Goal: Task Accomplishment & Management: Use online tool/utility

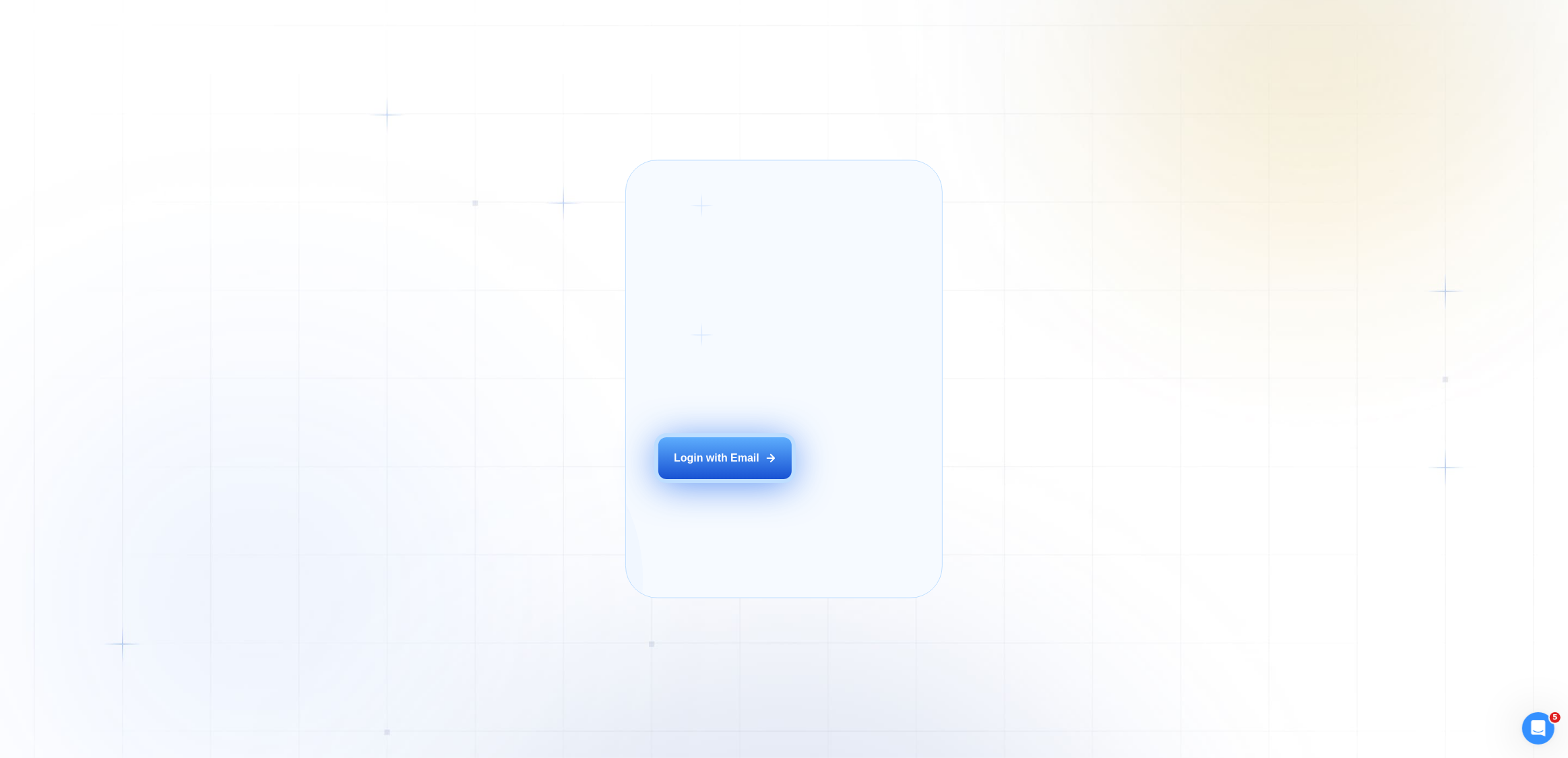
click at [724, 466] on div "Login with Email" at bounding box center [717, 458] width 86 height 15
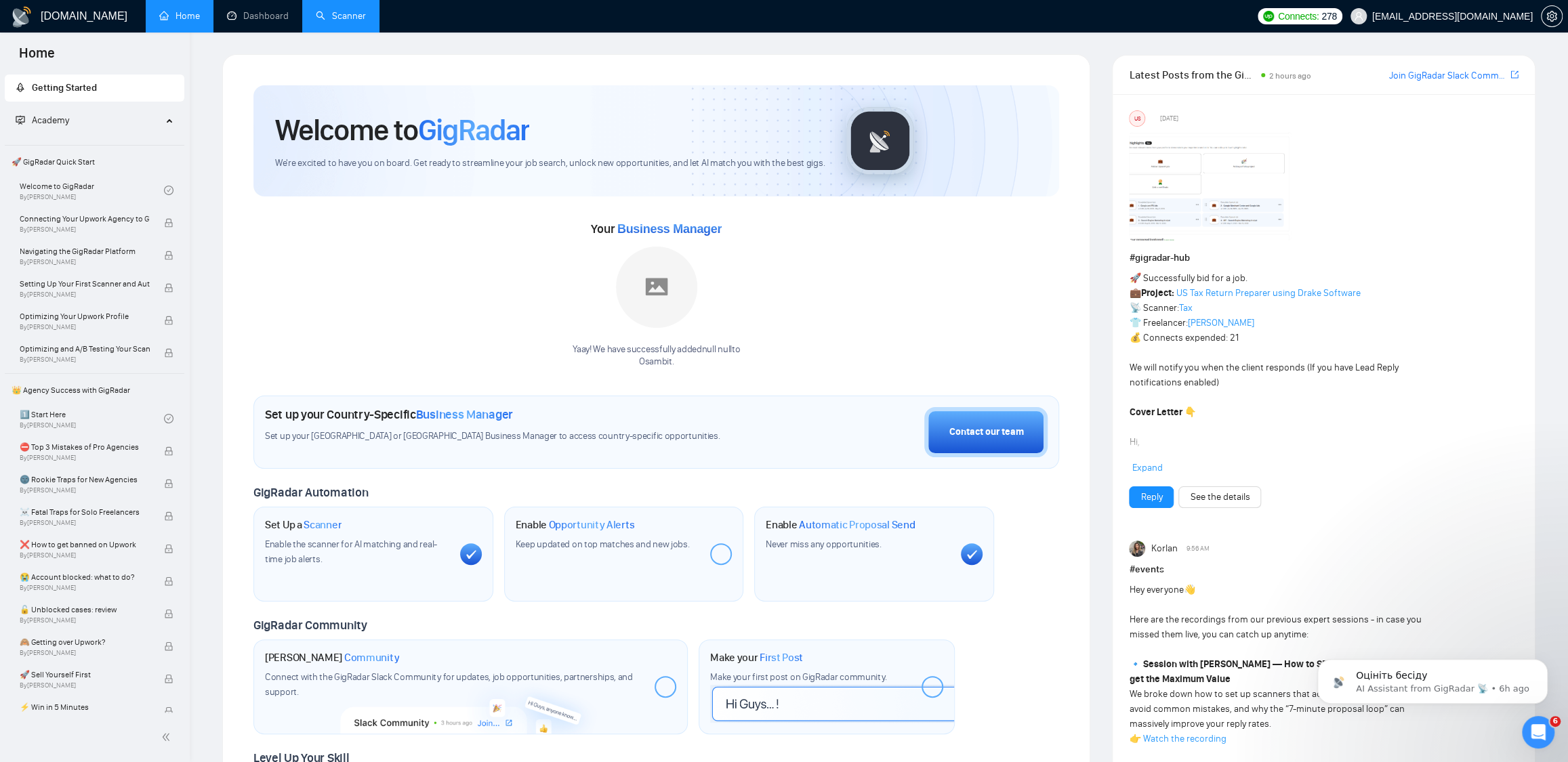
click at [345, 21] on link "Scanner" at bounding box center [340, 16] width 51 height 12
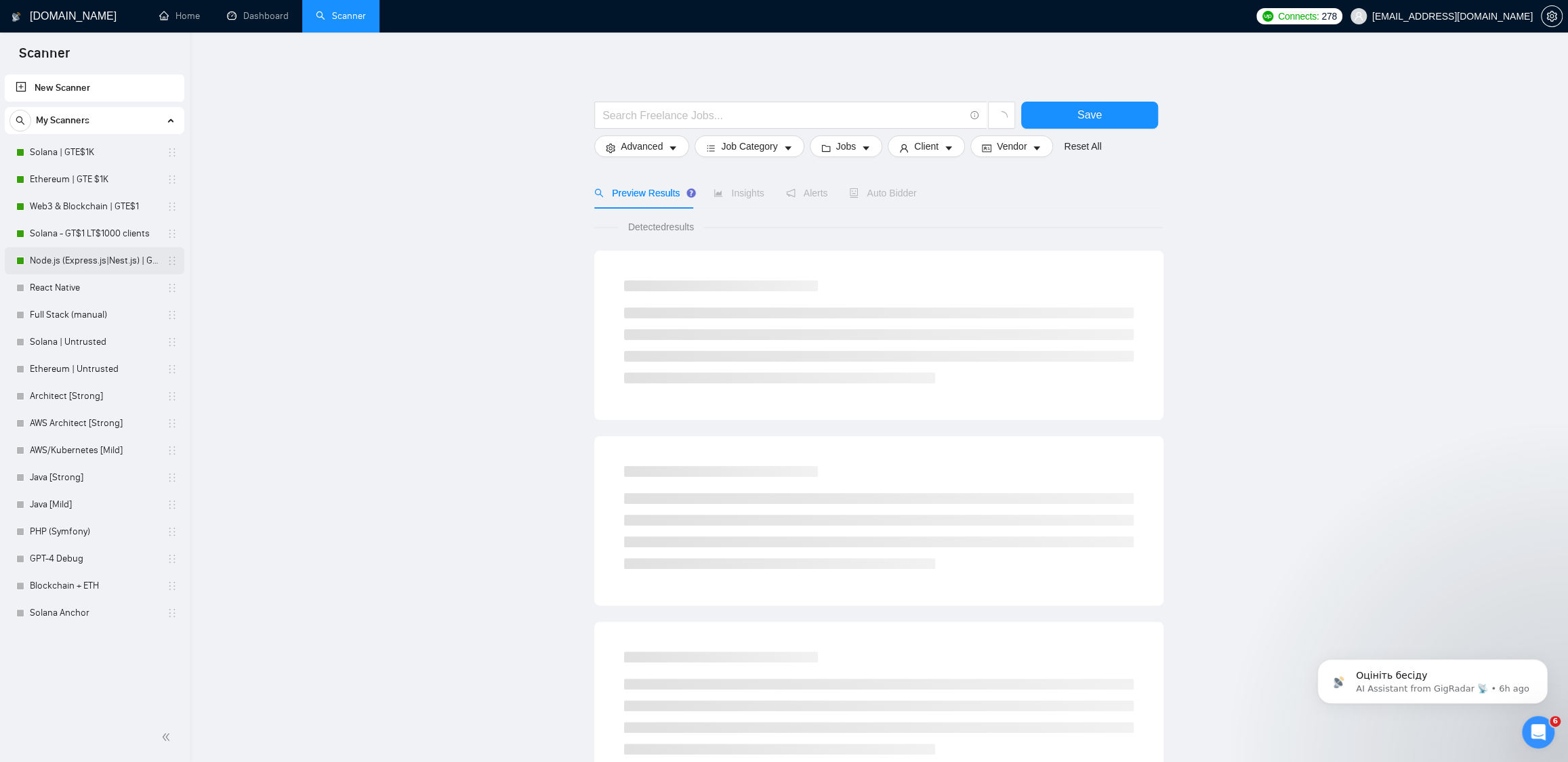
click at [60, 263] on link "Node.js (Express.js|Nest.js) | GTE$1K" at bounding box center [94, 261] width 129 height 27
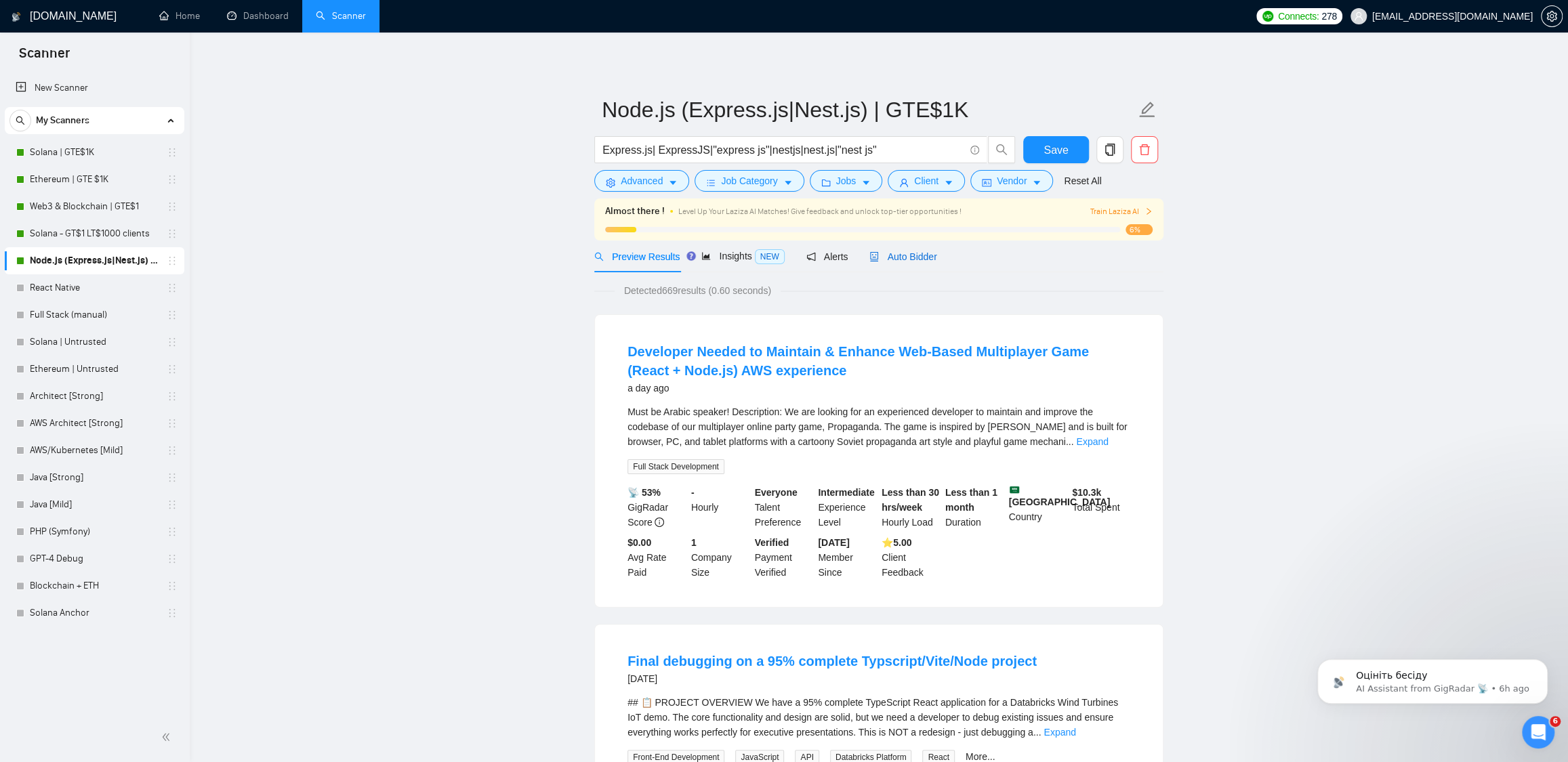
click at [895, 263] on div "Auto Bidder" at bounding box center [902, 256] width 67 height 15
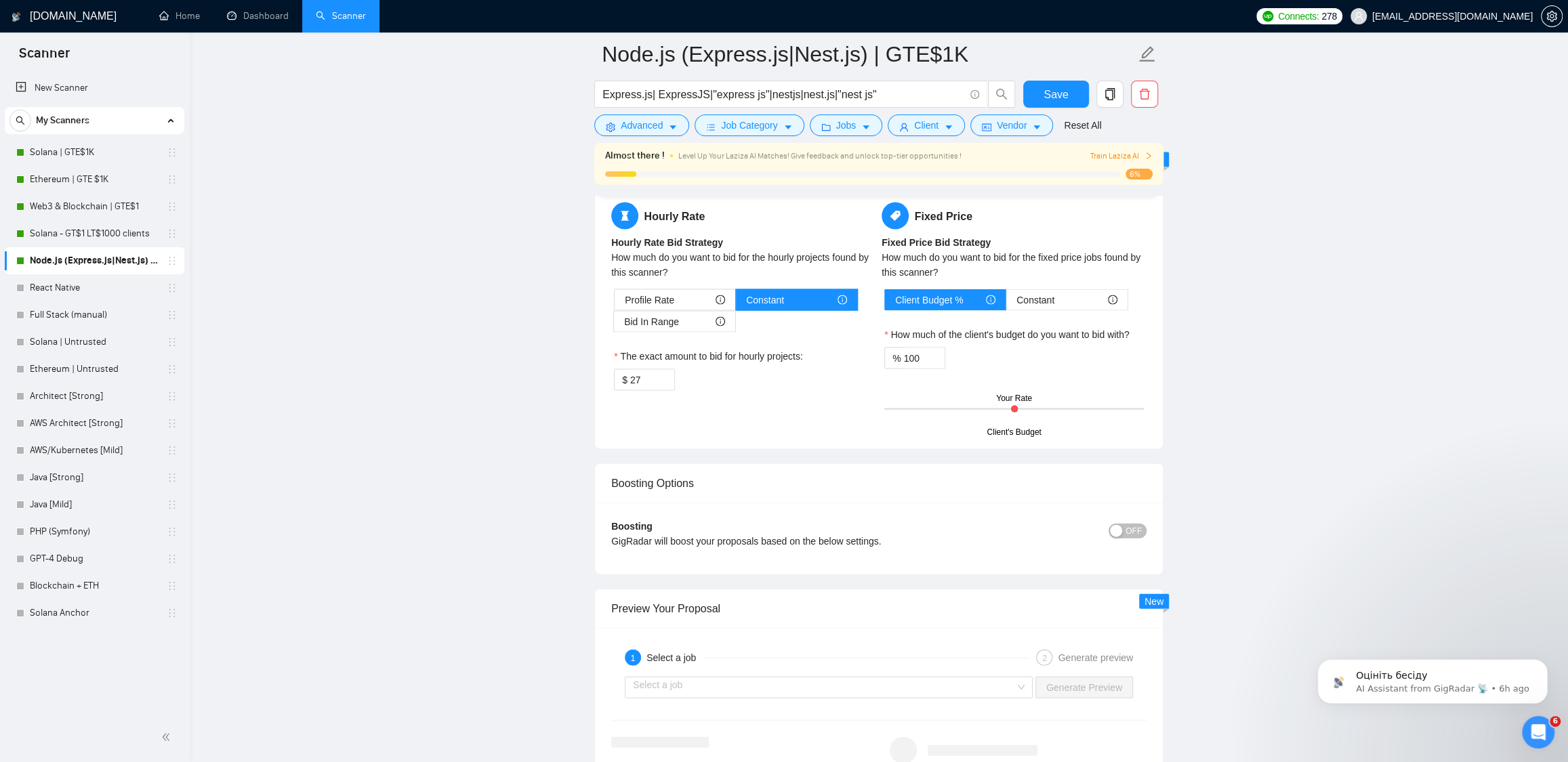
scroll to position [2212, 0]
drag, startPoint x: 651, startPoint y: 384, endPoint x: 622, endPoint y: 382, distance: 29.1
click at [622, 382] on div "$ 27" at bounding box center [645, 379] width 61 height 22
type input "30"
click at [817, 395] on div "Hourly Rate Hourly Rate Bid Strategy How much do you want to bid for the hourly…" at bounding box center [743, 304] width 271 height 204
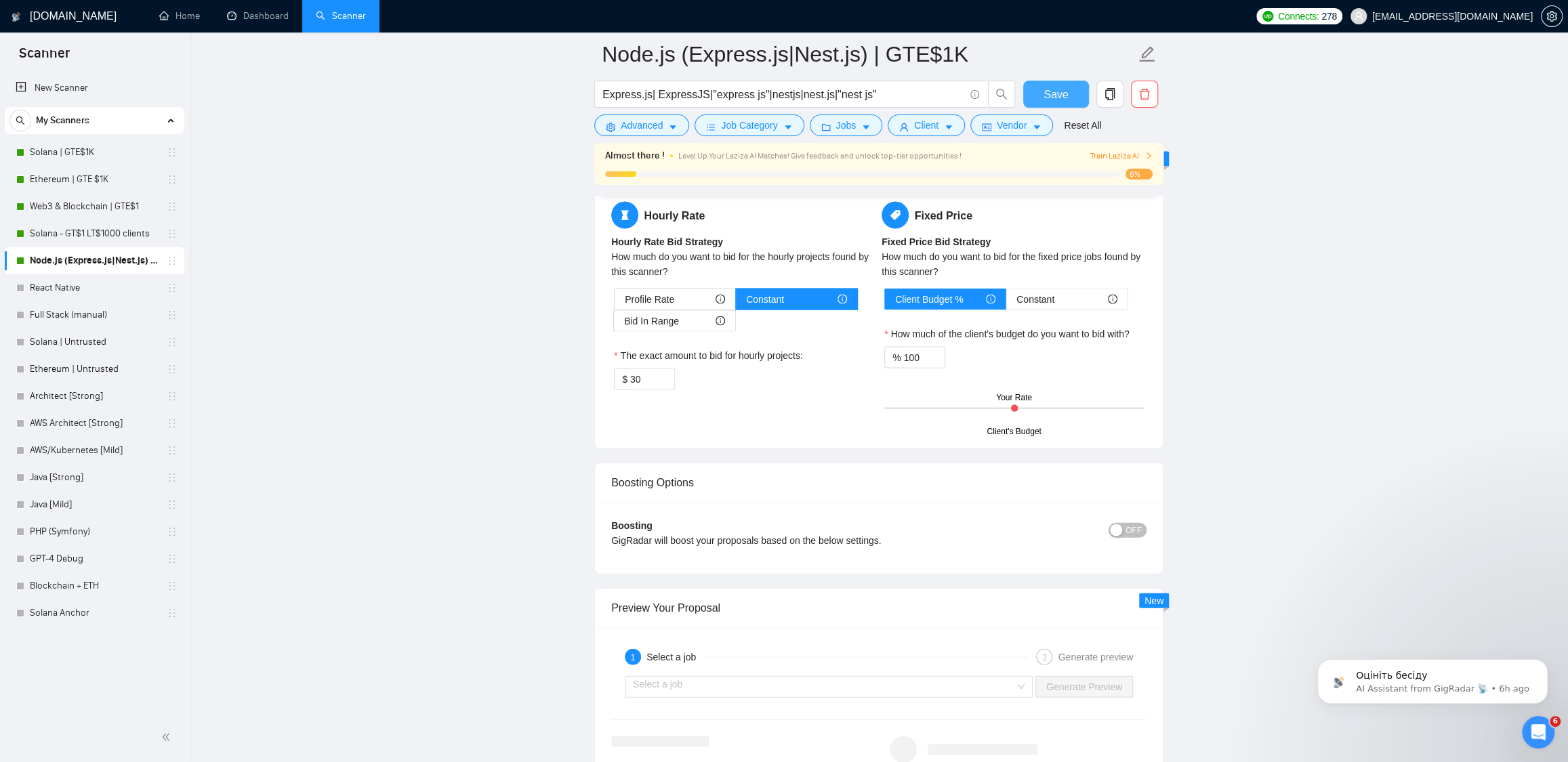
click at [1051, 88] on span "Save" at bounding box center [1056, 94] width 24 height 17
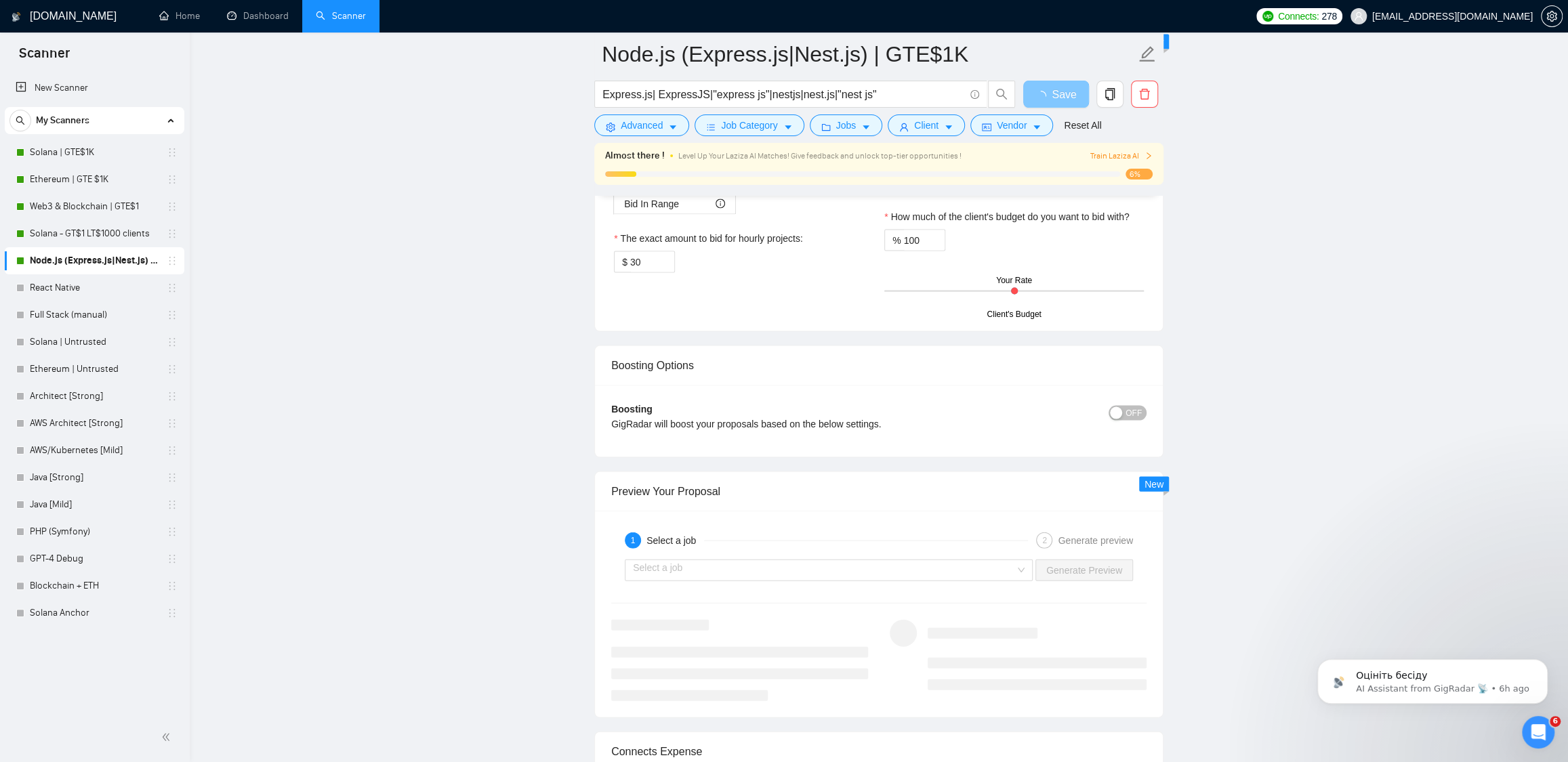
scroll to position [2458, 0]
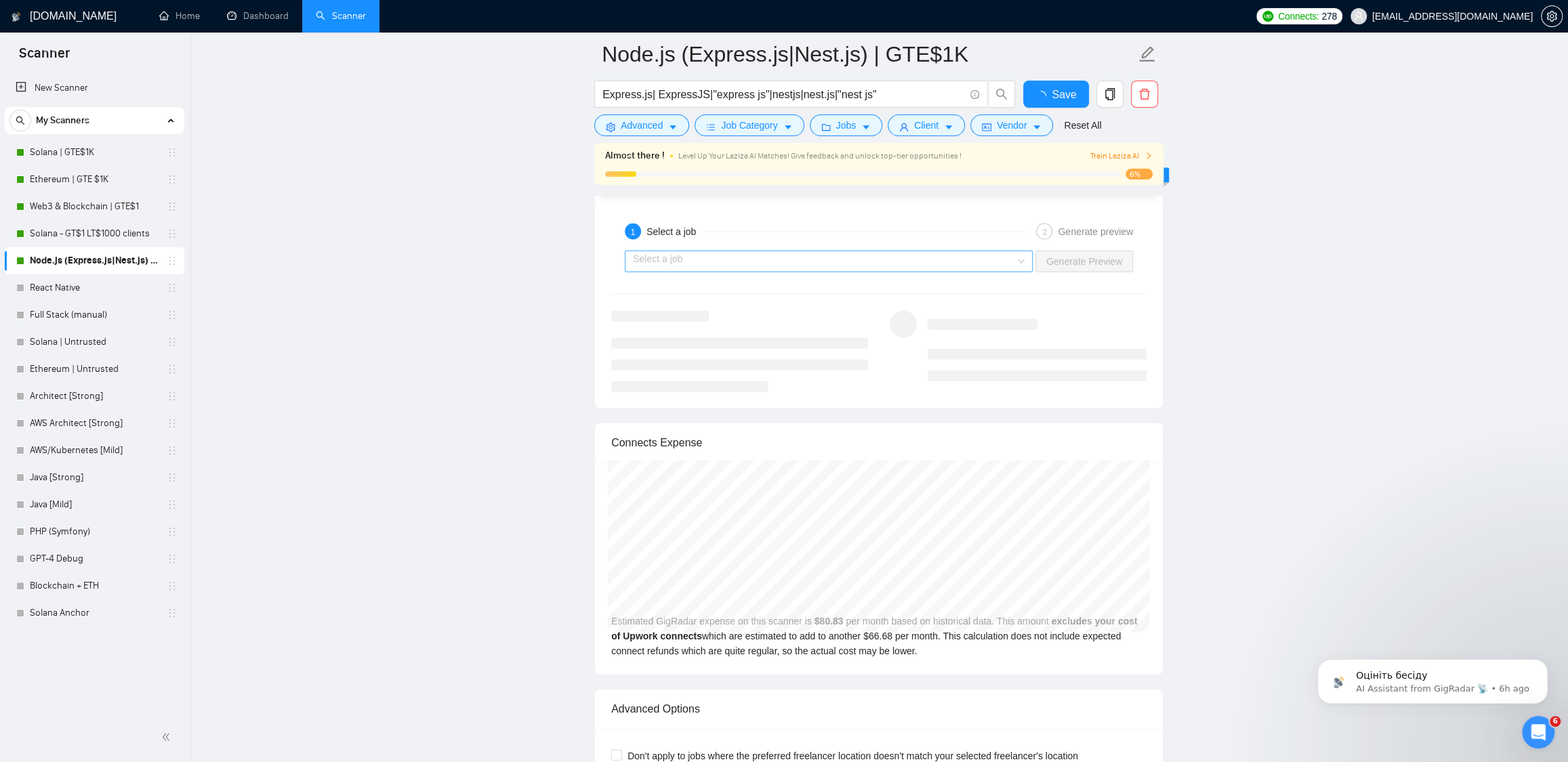
click at [887, 439] on div "Connects Expense" at bounding box center [878, 443] width 536 height 39
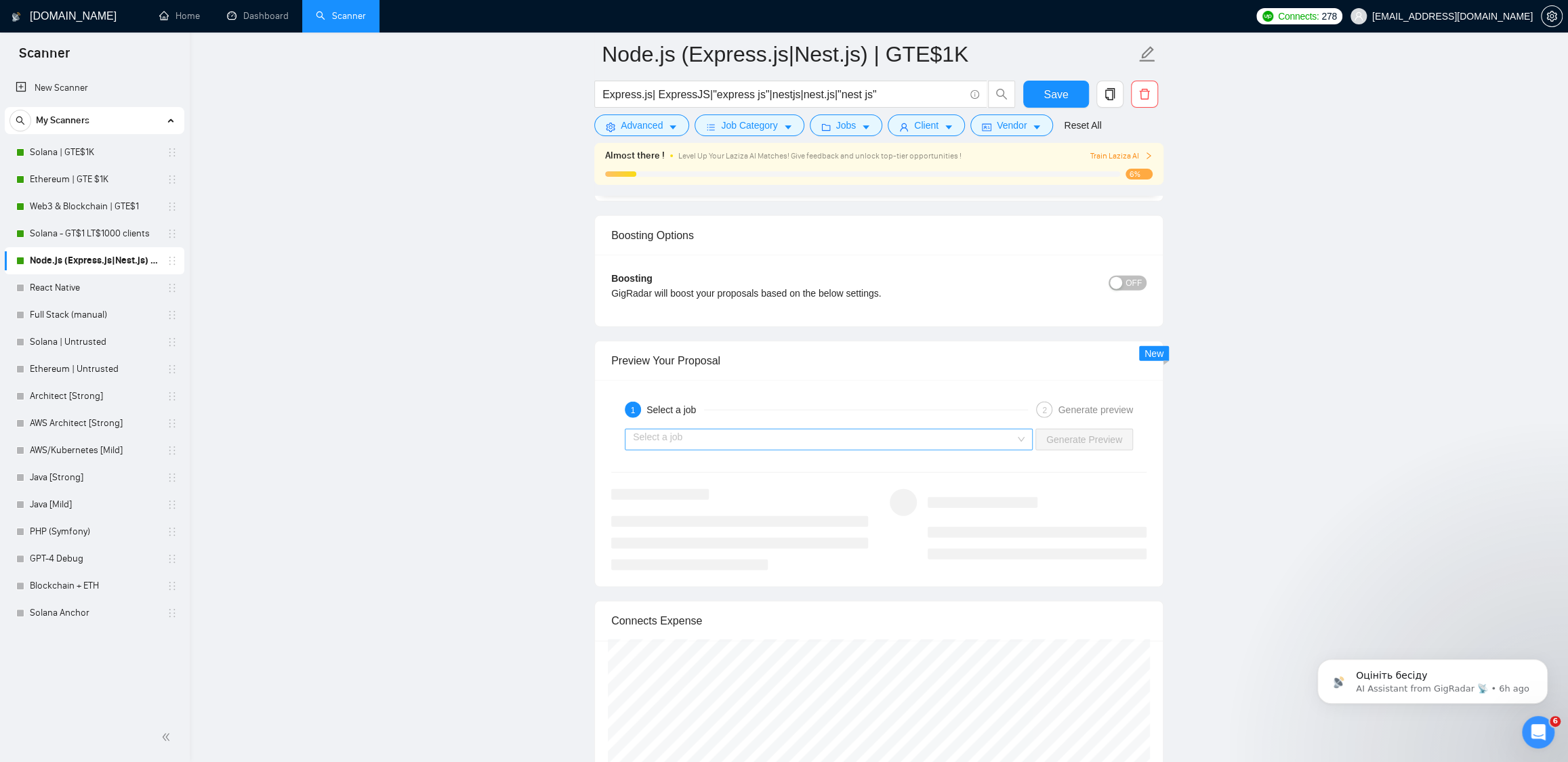
click at [863, 443] on input "search" at bounding box center [825, 439] width 382 height 21
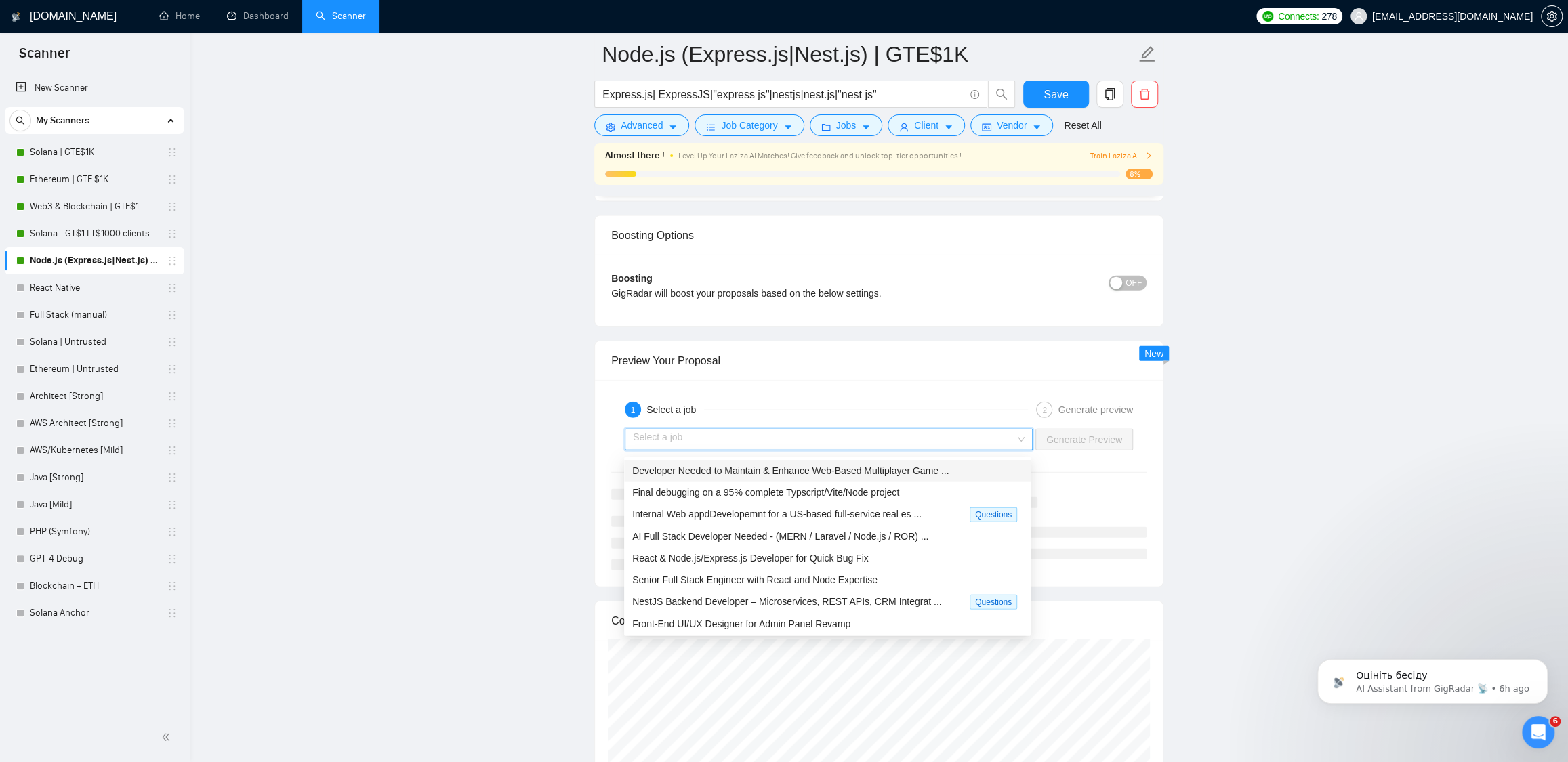
click at [781, 475] on span "Developer Needed to Maintain & Enhance Web-Based Multiplayer Game ..." at bounding box center [791, 470] width 316 height 11
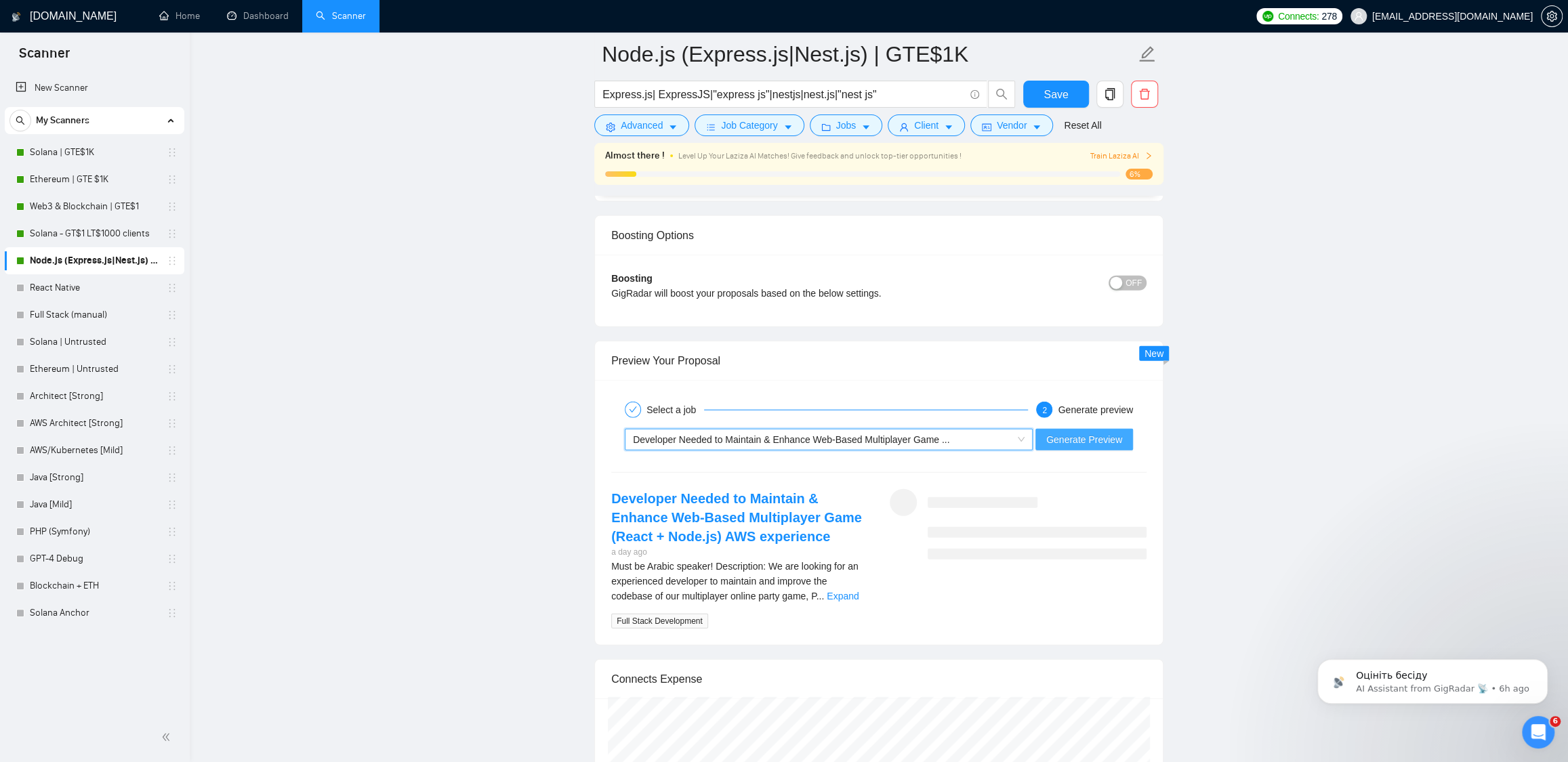
click at [1101, 446] on span "Generate Preview" at bounding box center [1085, 439] width 76 height 15
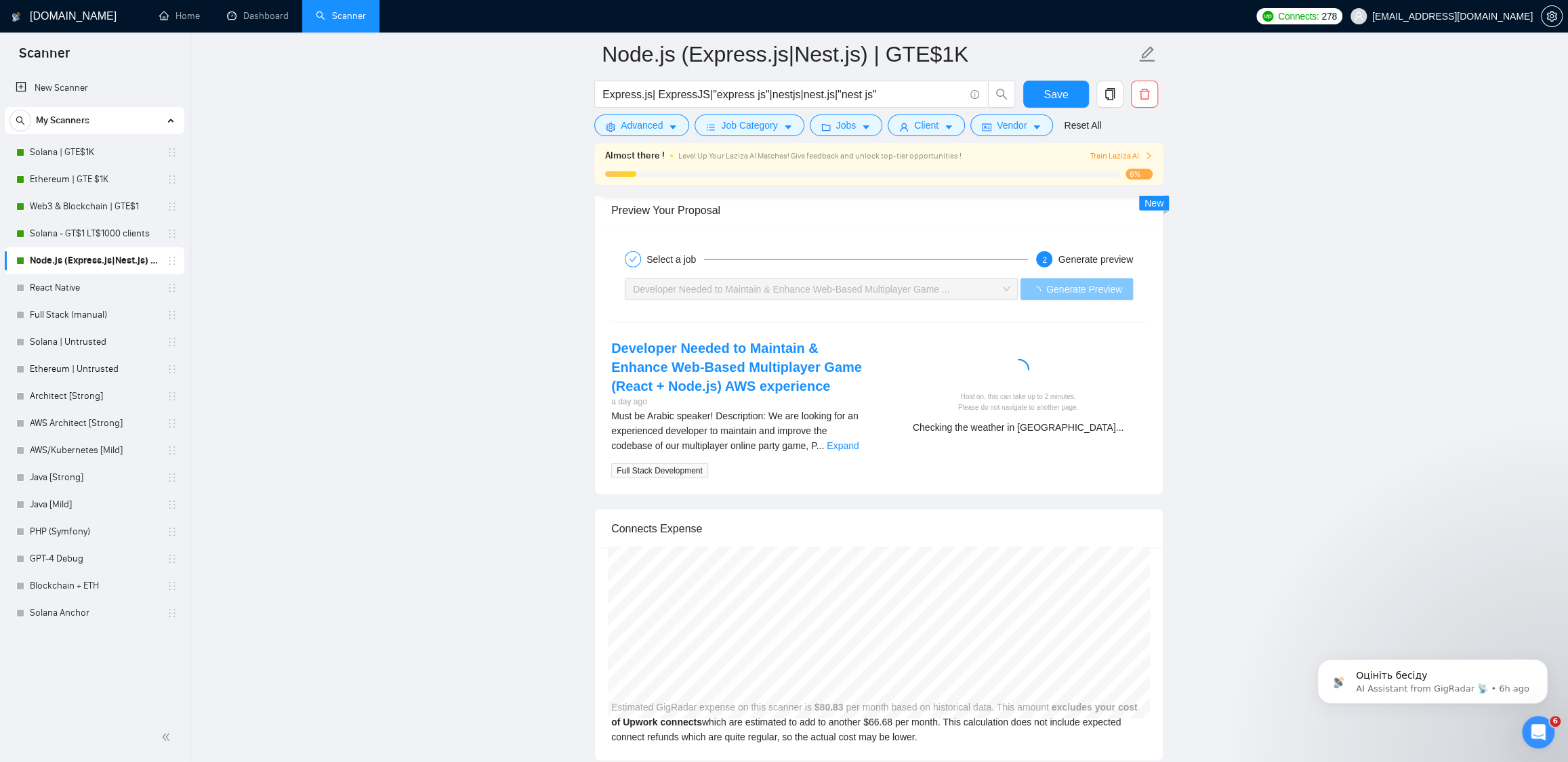
scroll to position [2638, 0]
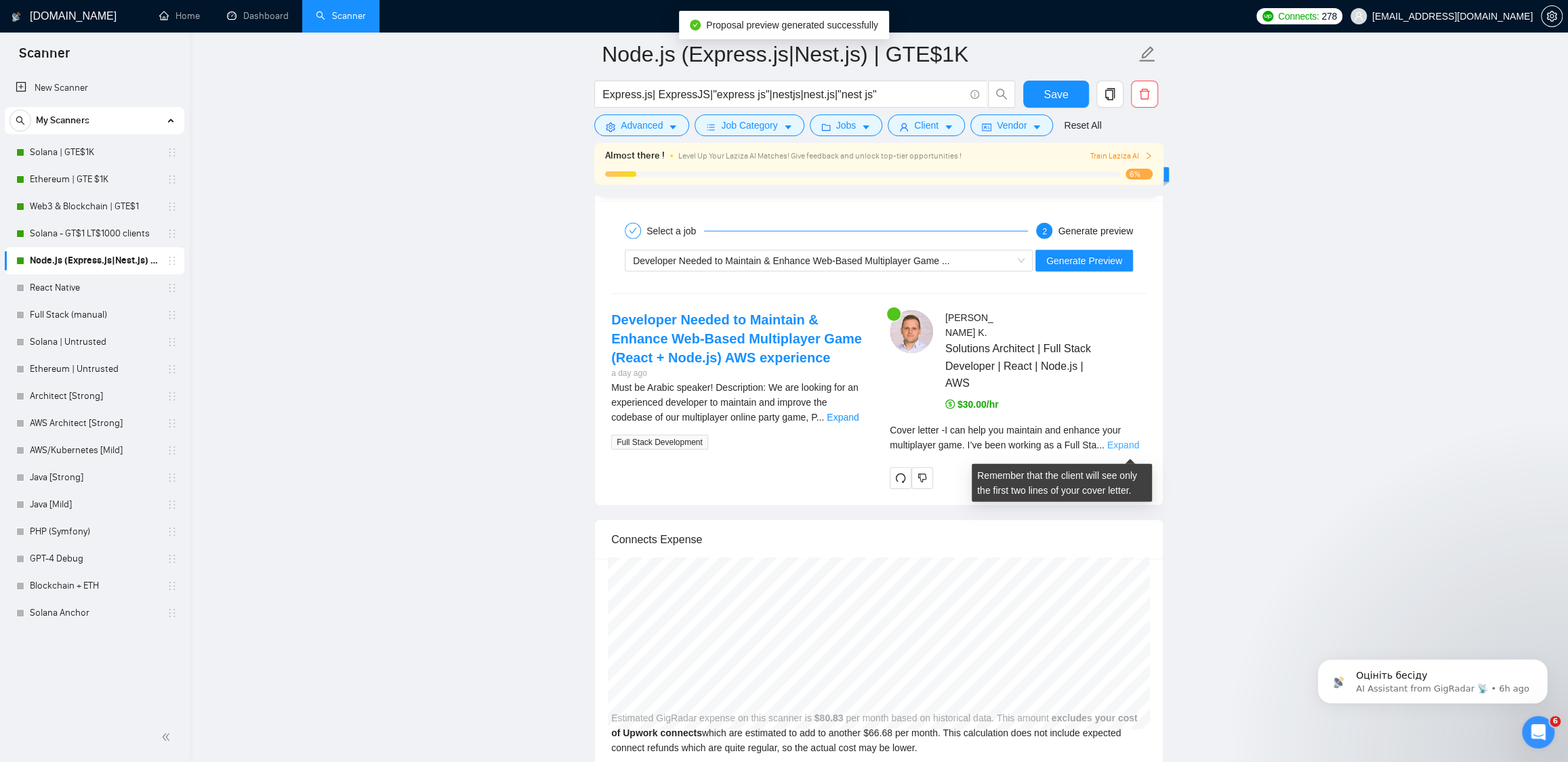
click at [1125, 446] on link "Expand" at bounding box center [1123, 444] width 31 height 11
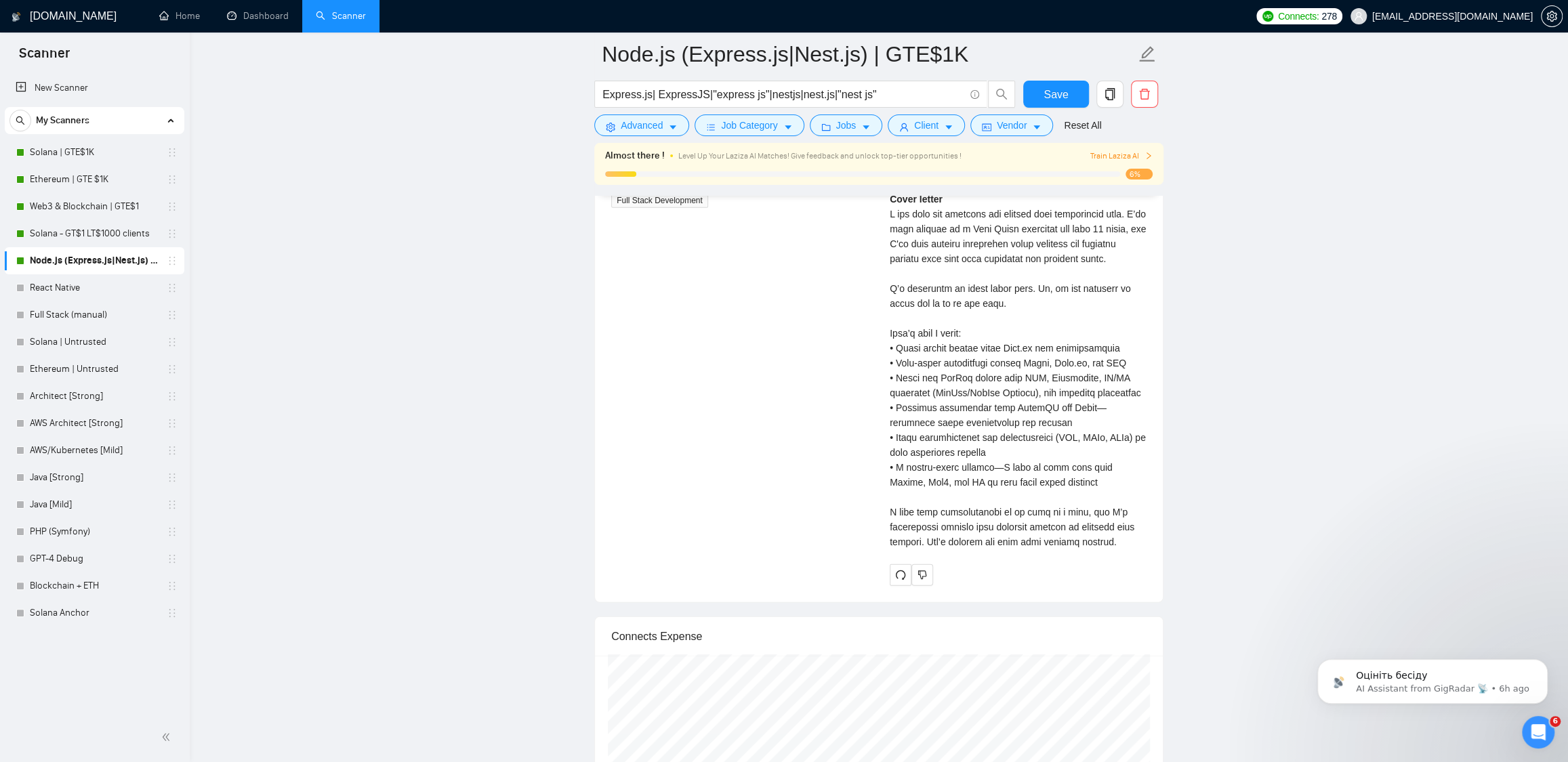
scroll to position [2876, 0]
click at [257, 10] on link "Dashboard" at bounding box center [257, 16] width 61 height 12
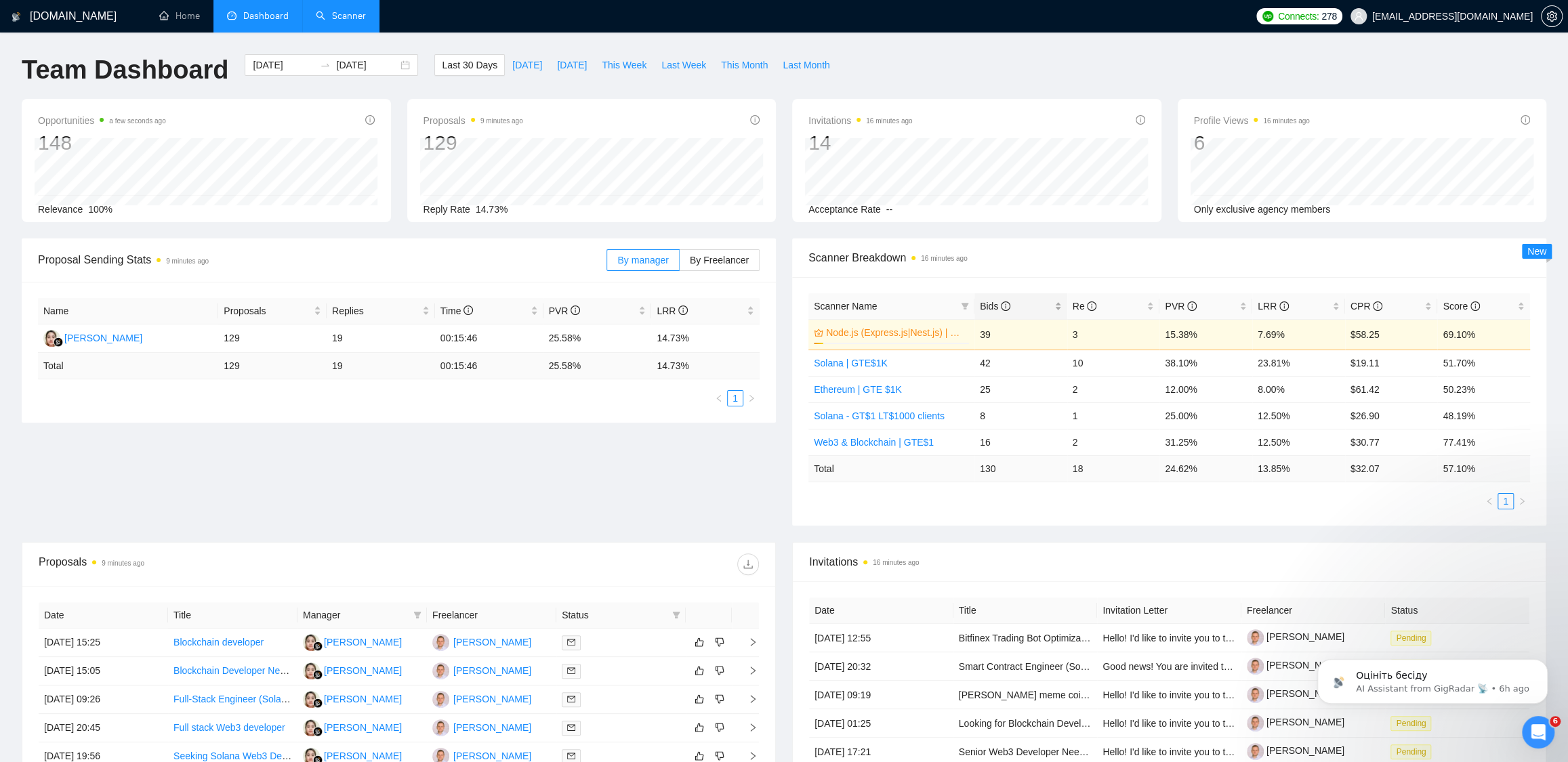
click at [1004, 299] on span "Bids" at bounding box center [1016, 306] width 72 height 15
